Goal: Complete application form: Complete application form

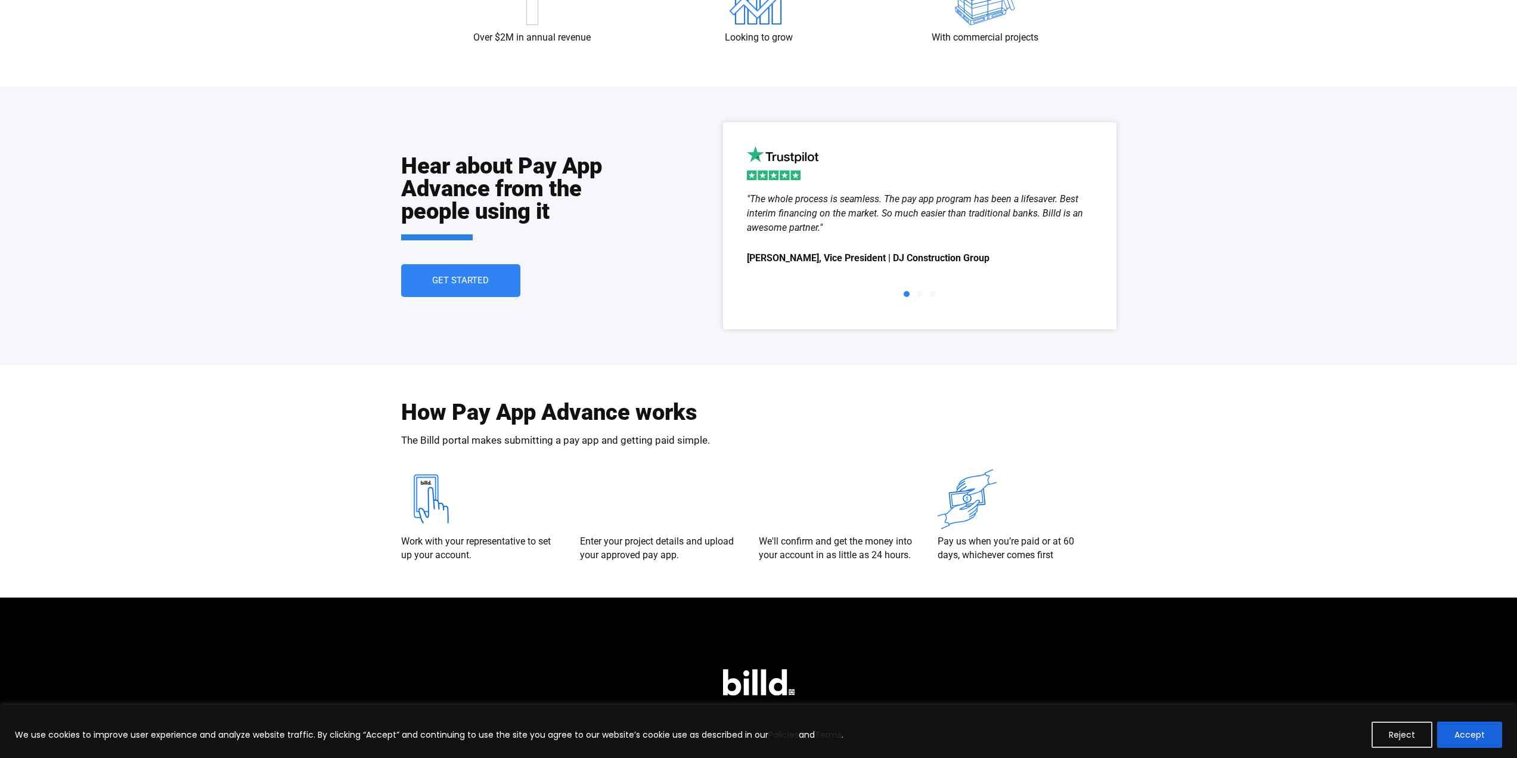
scroll to position [2076, 0]
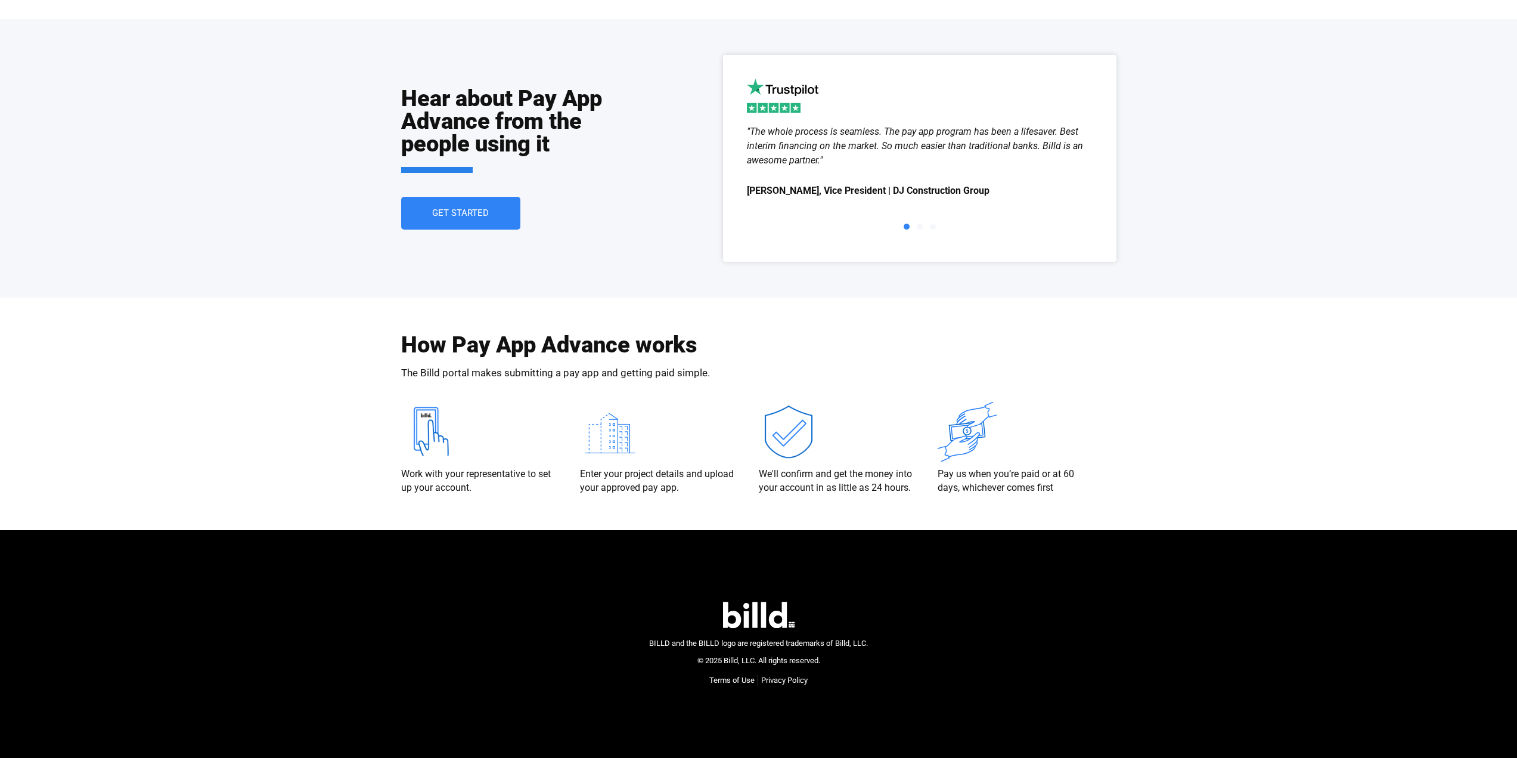
type input "[PERSON_NAME]"
type input "[PERSON_NAME] Enterprises"
type input "[EMAIL_ADDRESS][PERSON_NAME][DOMAIN_NAME]"
type input "(142) 555-6789"
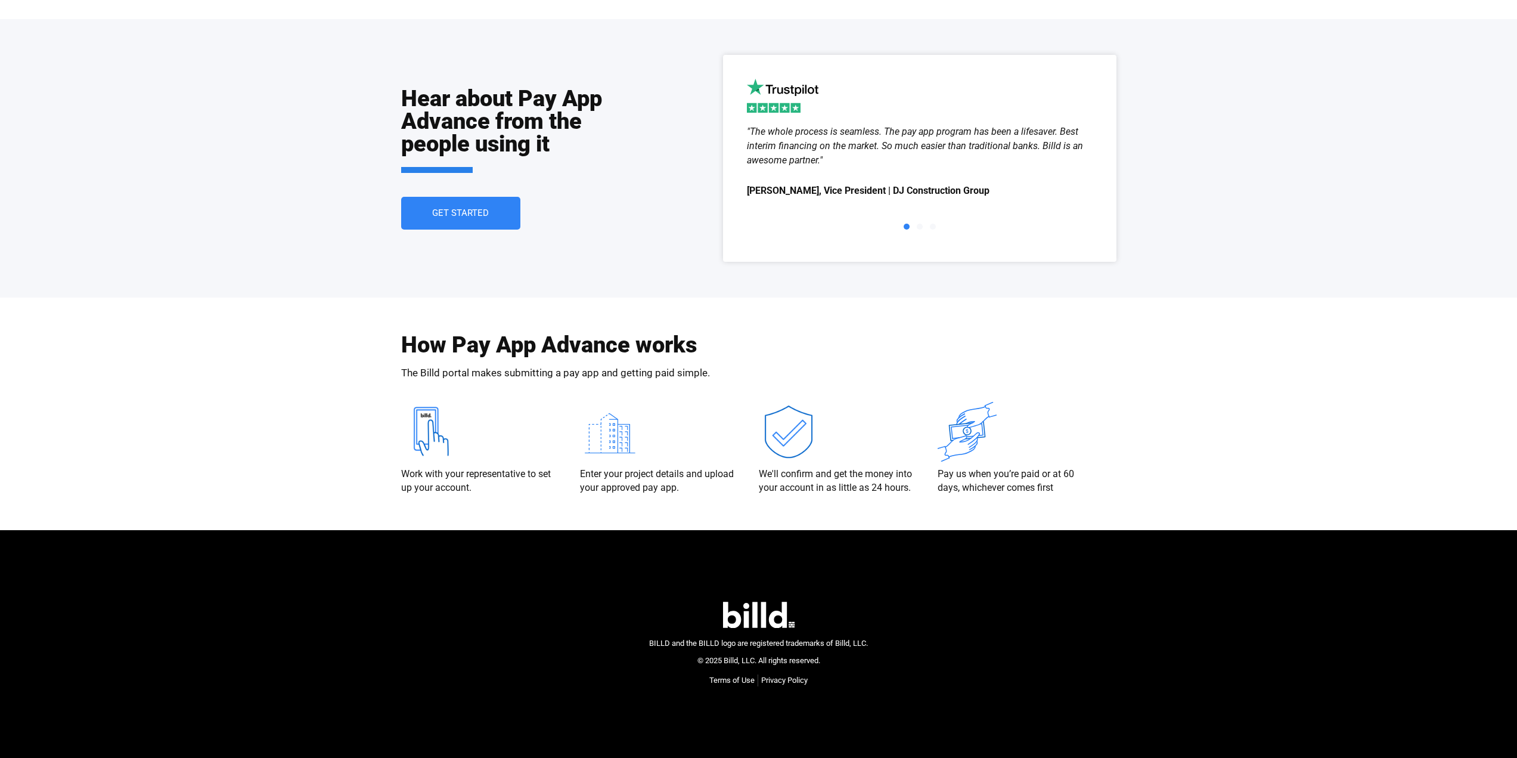
select select "Residential"
type textarea "I'm interested in learning more about how [DOMAIN_NAME] can help my business gr…"
type input "(142)555-6789"
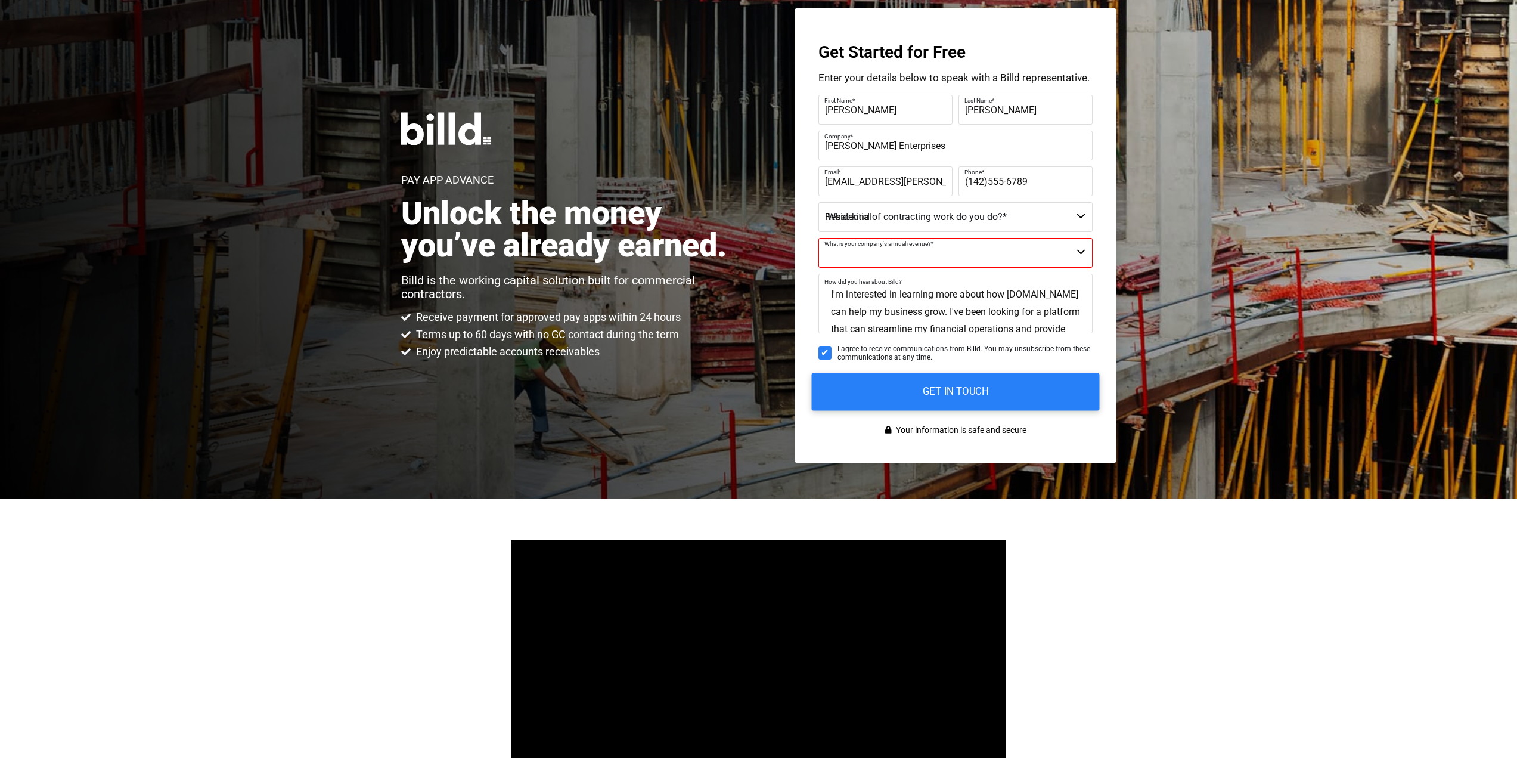
scroll to position [0, 0]
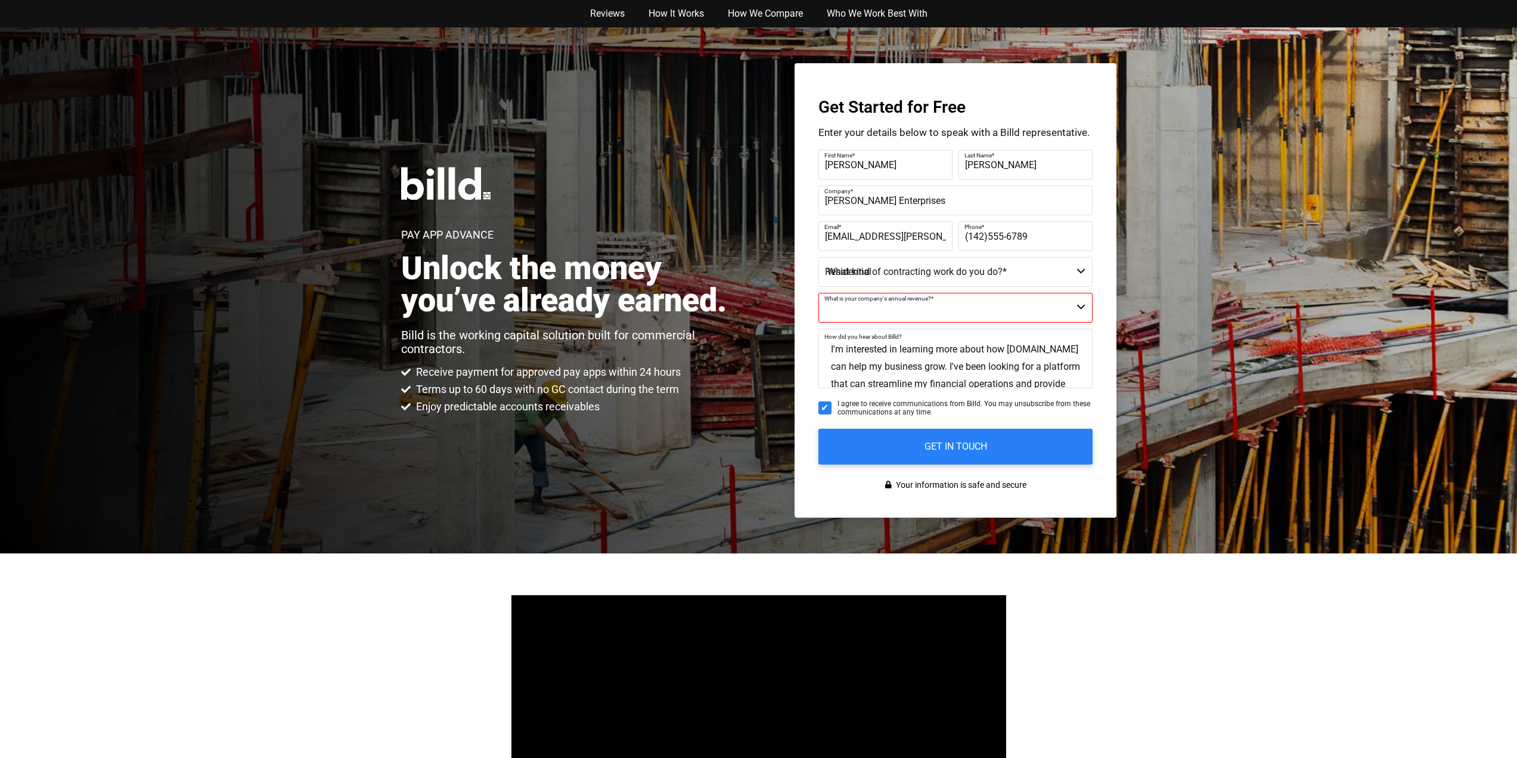
click at [455, 181] on img at bounding box center [445, 183] width 89 height 33
